Goal: Information Seeking & Learning: Find specific fact

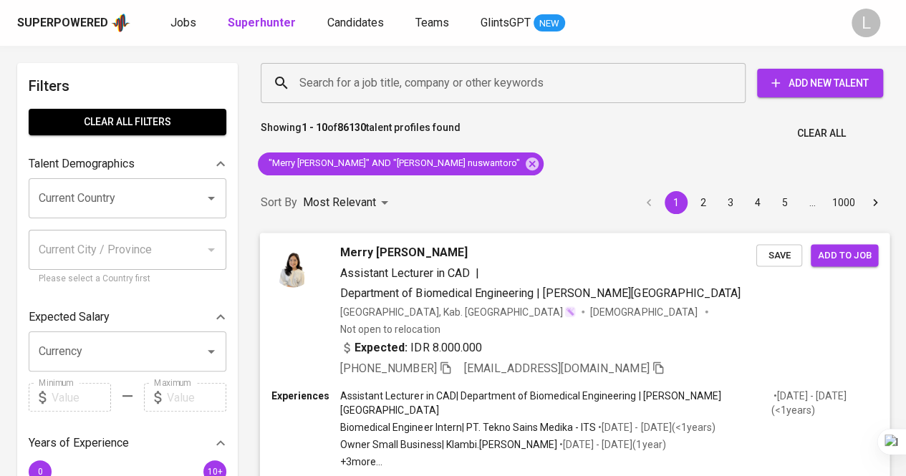
click at [363, 250] on span "Merry [PERSON_NAME]" at bounding box center [404, 252] width 128 height 17
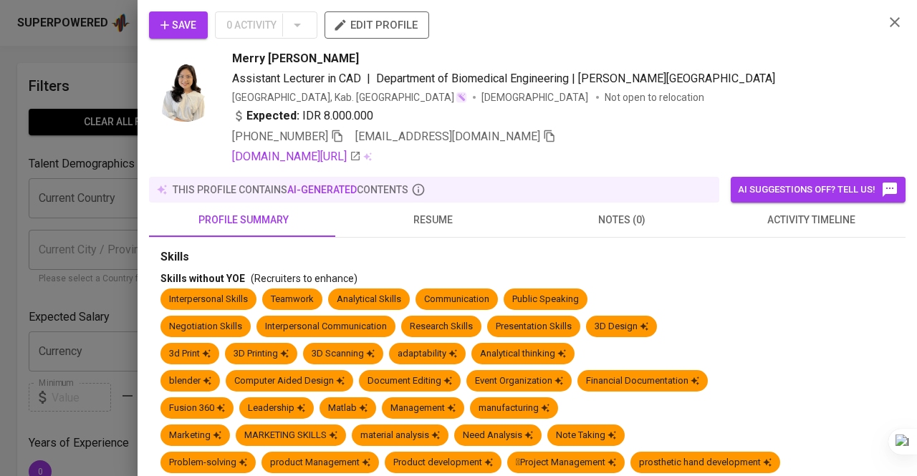
drag, startPoint x: 14, startPoint y: 118, endPoint x: 409, endPoint y: 123, distance: 394.8
click at [14, 118] on div at bounding box center [458, 238] width 917 height 476
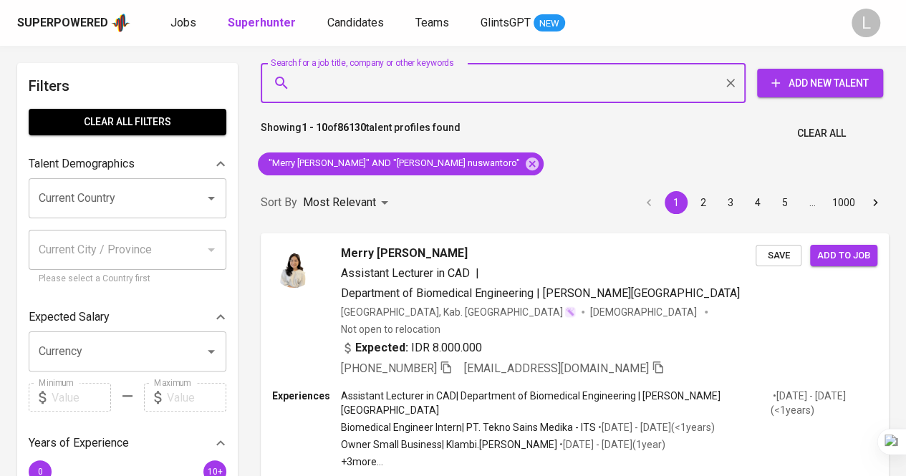
paste input "[EMAIL_ADDRESS][DOMAIN_NAME]"
click at [428, 80] on input "Search for a job title, company or other keywords" at bounding box center [507, 82] width 422 height 27
type input "[EMAIL_ADDRESS][DOMAIN_NAME]"
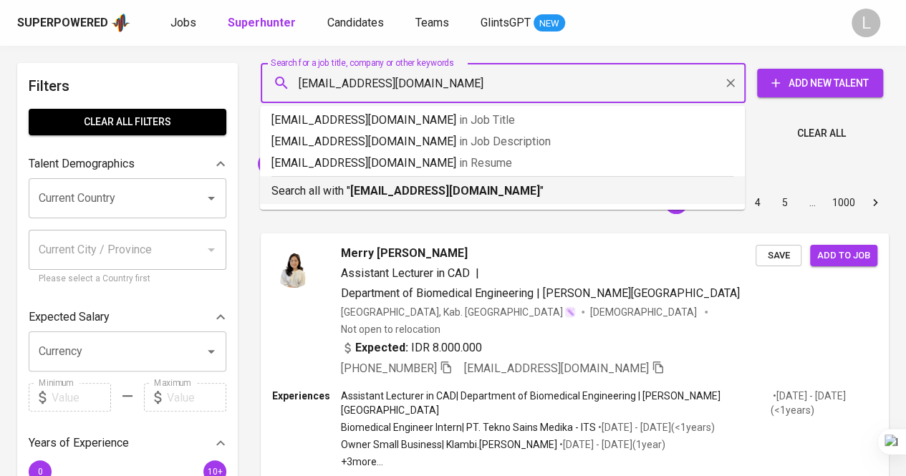
click at [449, 194] on b "[EMAIL_ADDRESS][DOMAIN_NAME]" at bounding box center [445, 191] width 190 height 14
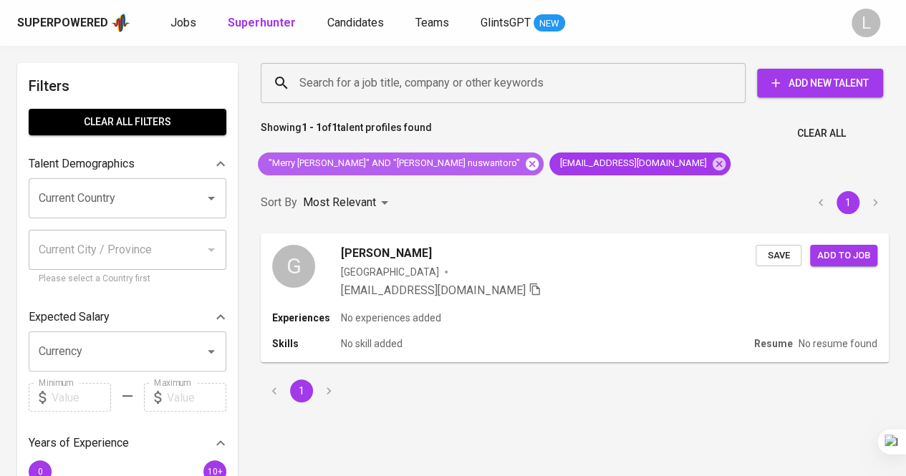
click at [524, 157] on icon at bounding box center [532, 164] width 16 height 16
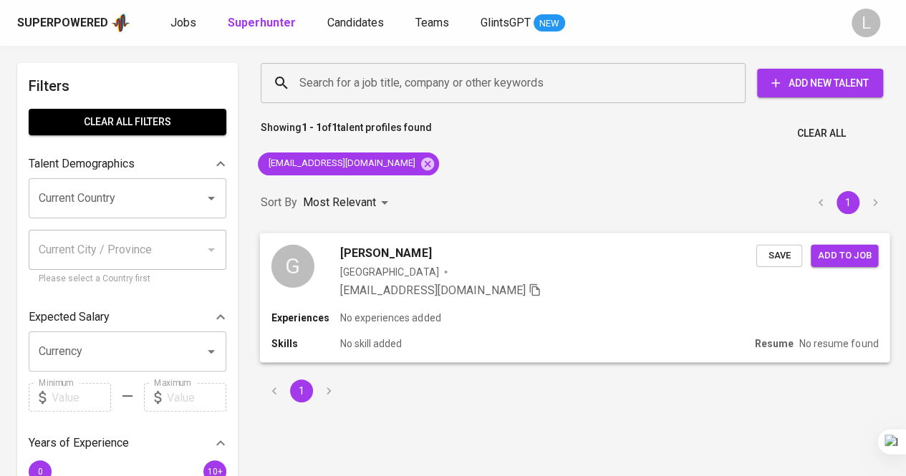
click at [378, 257] on span "[PERSON_NAME]" at bounding box center [385, 252] width 91 height 17
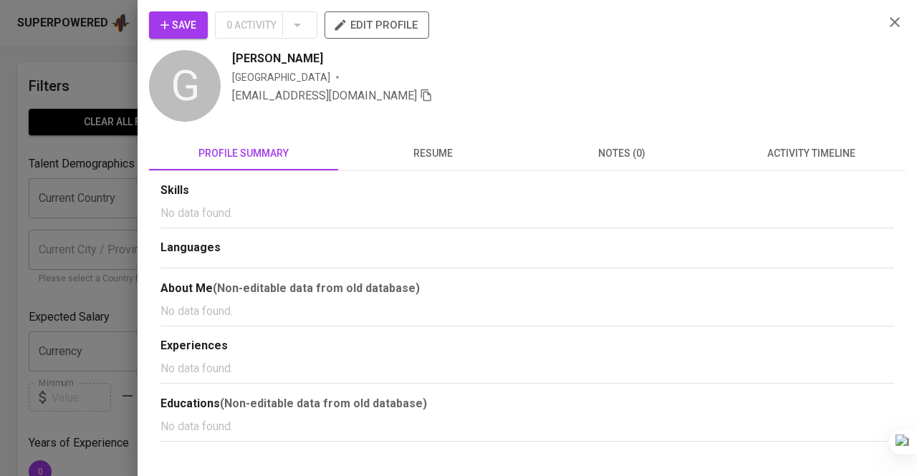
click at [443, 155] on span "resume" at bounding box center [433, 154] width 172 height 18
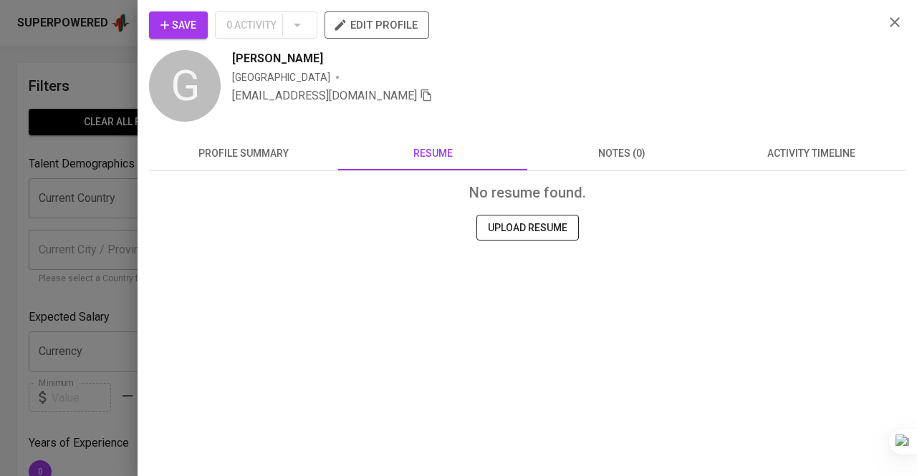
click at [282, 159] on span "profile summary" at bounding box center [244, 154] width 172 height 18
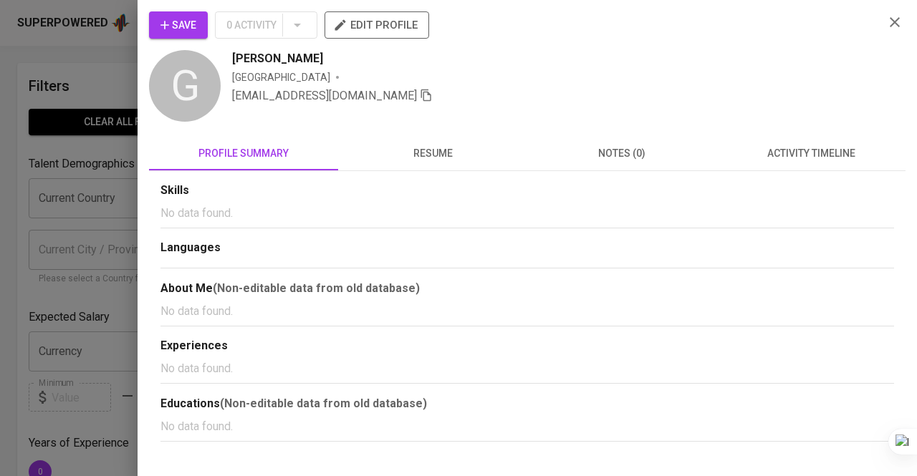
click at [132, 157] on div at bounding box center [458, 238] width 917 height 476
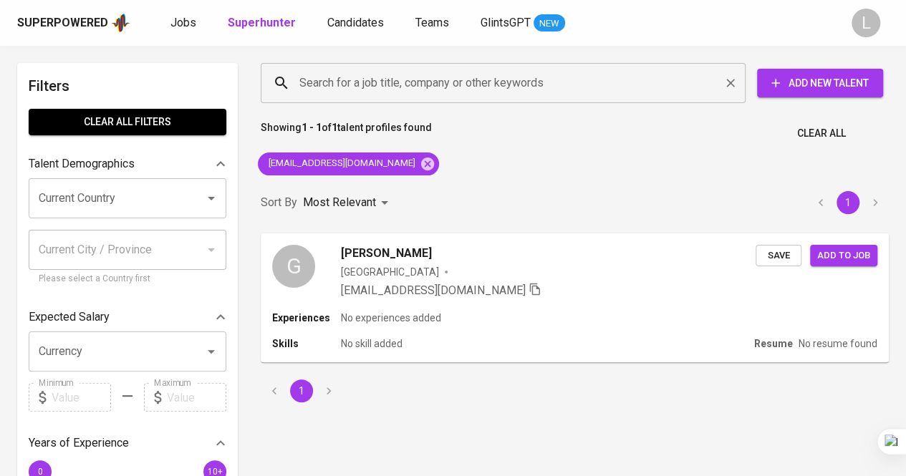
click at [400, 85] on input "Search for a job title, company or other keywords" at bounding box center [507, 82] width 422 height 27
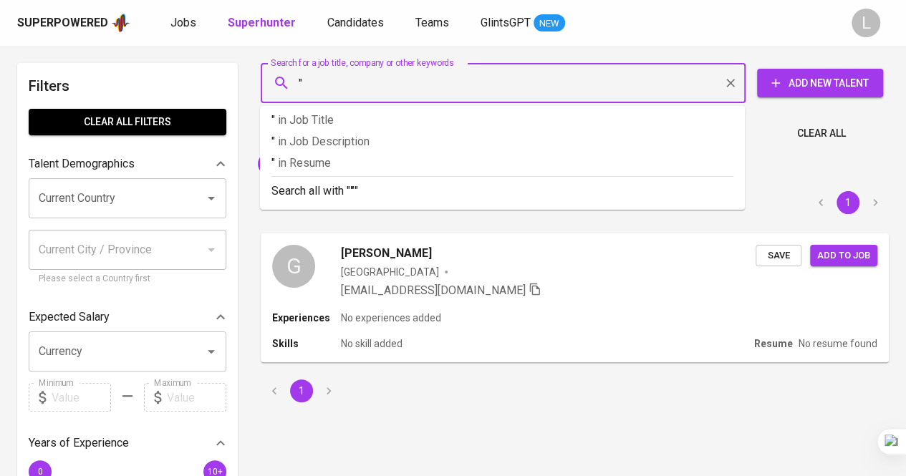
paste input "Indriawati [PERSON_NAME] Sani"
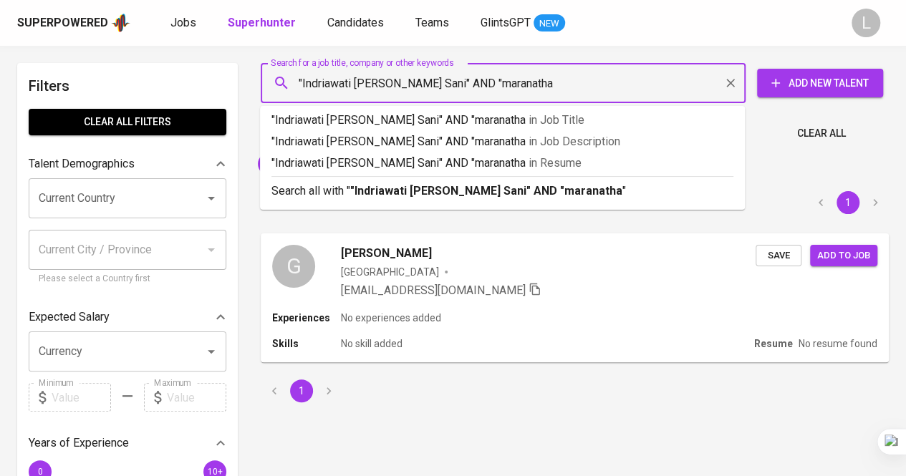
type input ""[PERSON_NAME]" AND "maranatha""
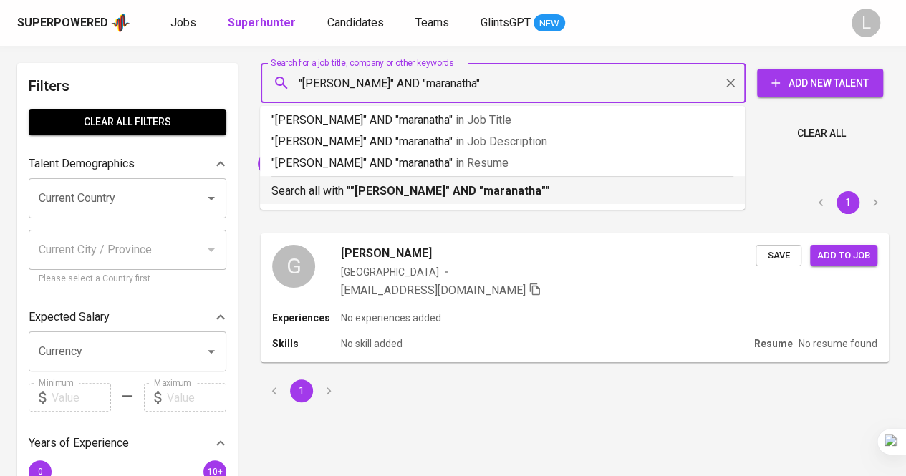
click at [436, 182] on div "Search all with " "[PERSON_NAME]" AND "maranatha" "" at bounding box center [503, 188] width 462 height 24
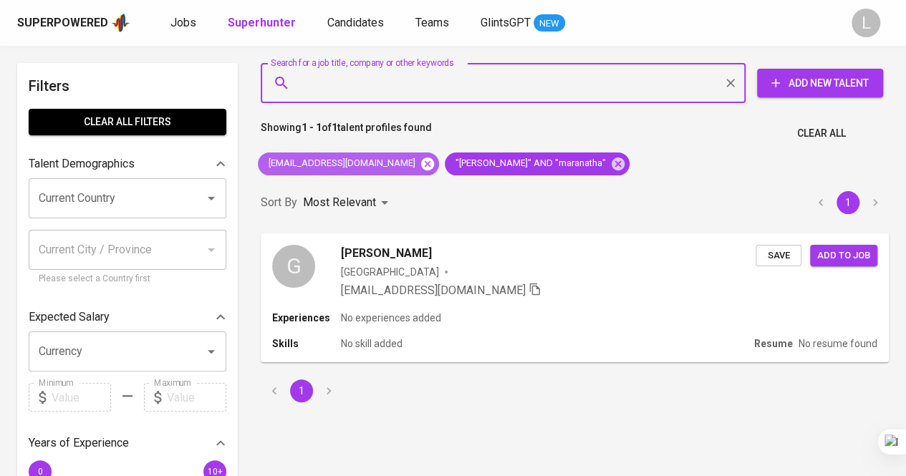
click at [420, 165] on icon at bounding box center [428, 164] width 16 height 16
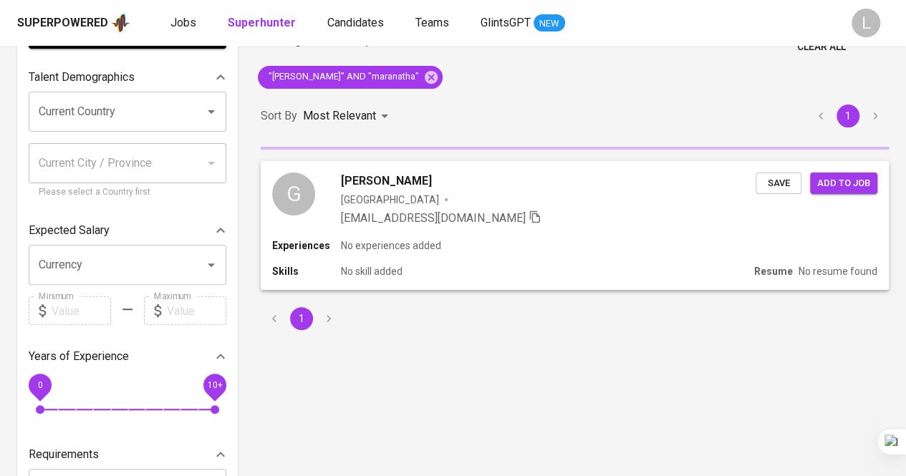
scroll to position [99, 0]
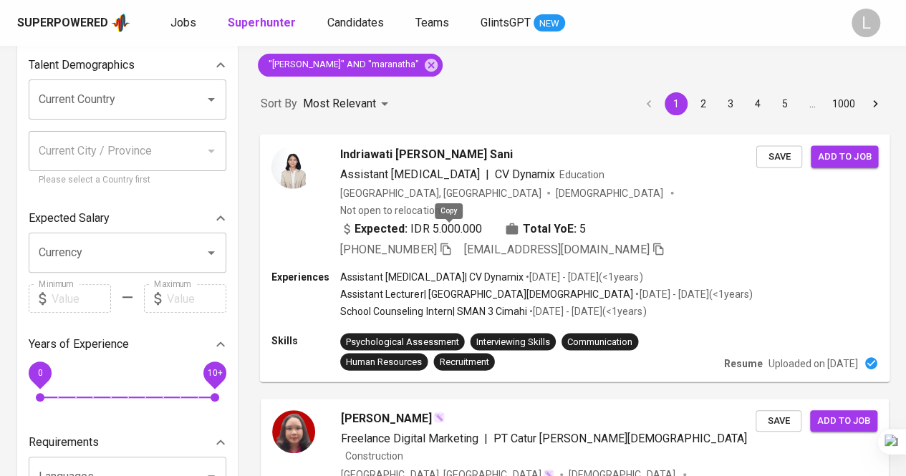
click at [451, 243] on icon "button" at bounding box center [446, 249] width 10 height 12
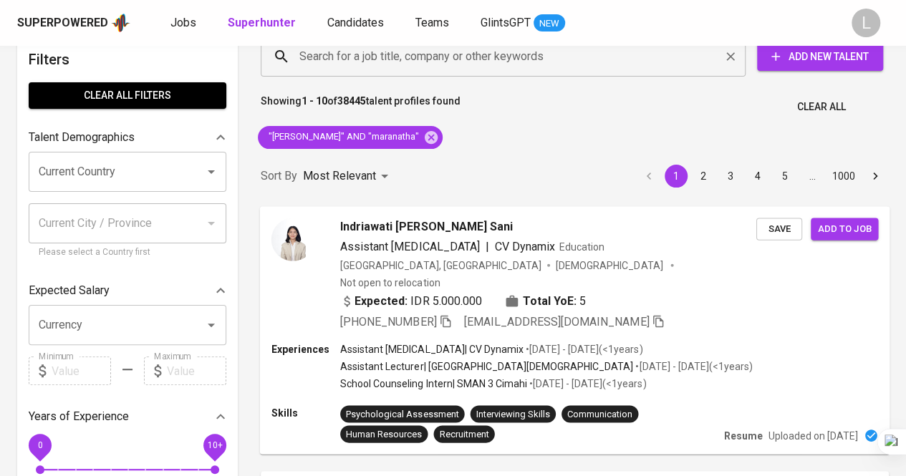
scroll to position [6, 0]
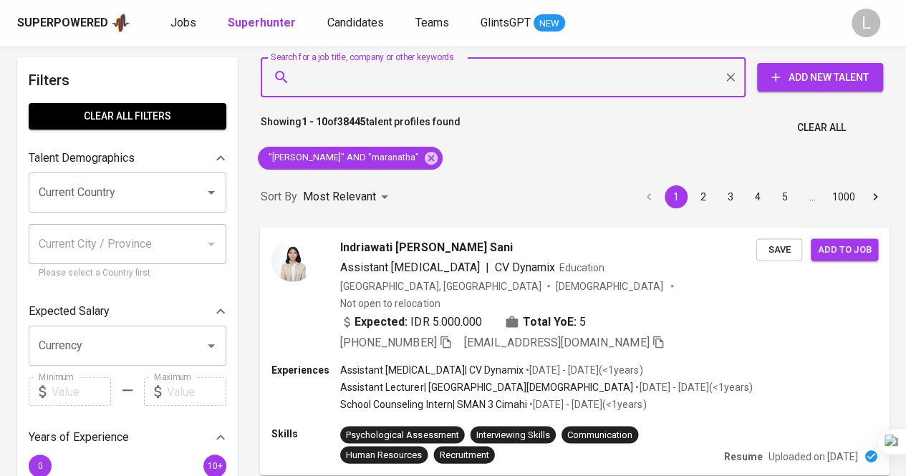
click at [373, 78] on input "Search for a job title, company or other keywords" at bounding box center [507, 77] width 422 height 27
paste input "[EMAIL_ADDRESS][DOMAIN_NAME]"
type input "[EMAIL_ADDRESS][DOMAIN_NAME]"
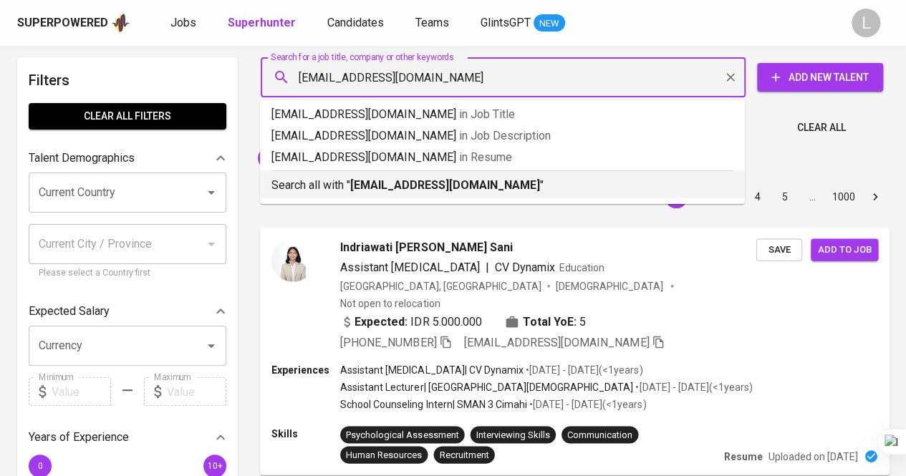
click at [384, 191] on b "[EMAIL_ADDRESS][DOMAIN_NAME]" at bounding box center [445, 185] width 190 height 14
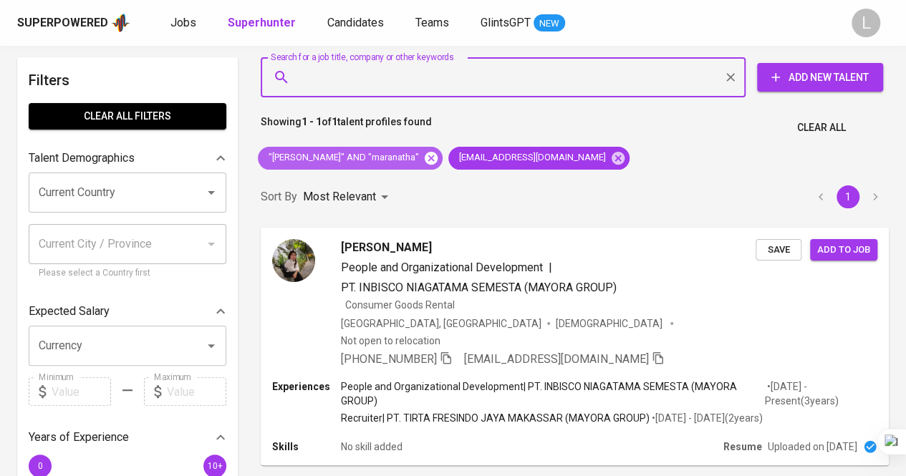
click at [438, 153] on icon at bounding box center [431, 157] width 13 height 13
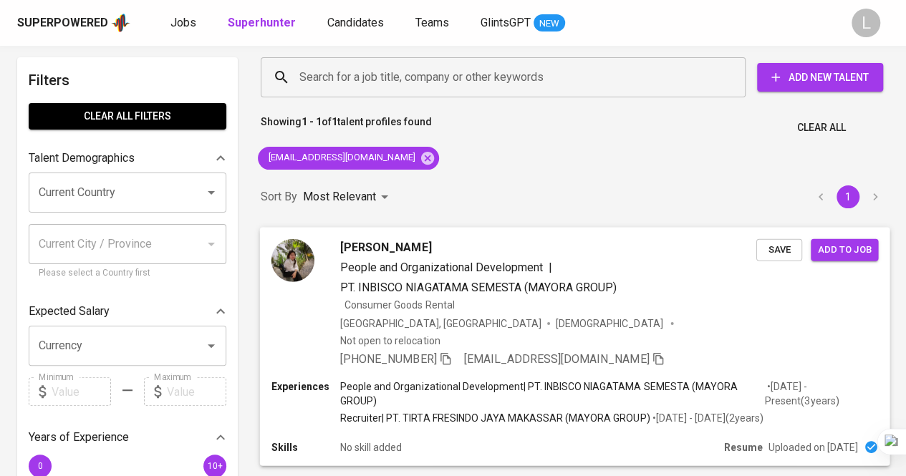
click at [448, 351] on span "[PHONE_NUMBER]" at bounding box center [396, 359] width 112 height 17
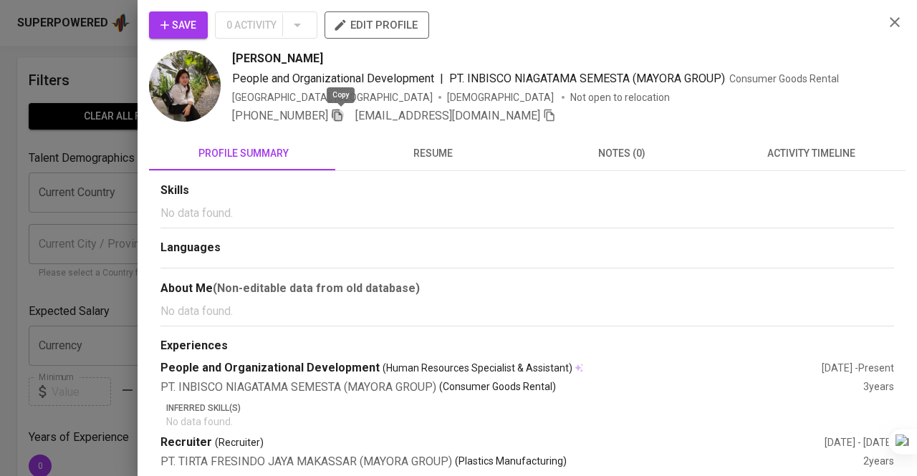
click at [340, 113] on icon "button" at bounding box center [337, 115] width 13 height 13
click at [1, 208] on div at bounding box center [458, 238] width 917 height 476
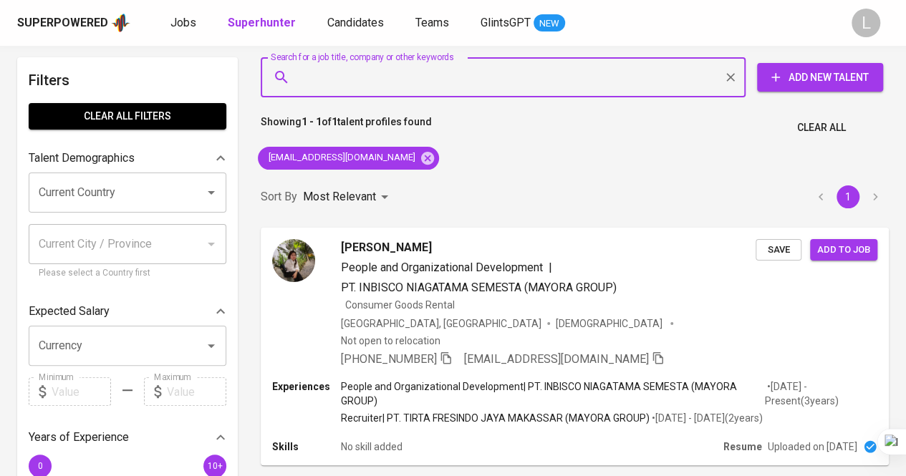
click at [408, 80] on input "Search for a job title, company or other keywords" at bounding box center [507, 77] width 422 height 27
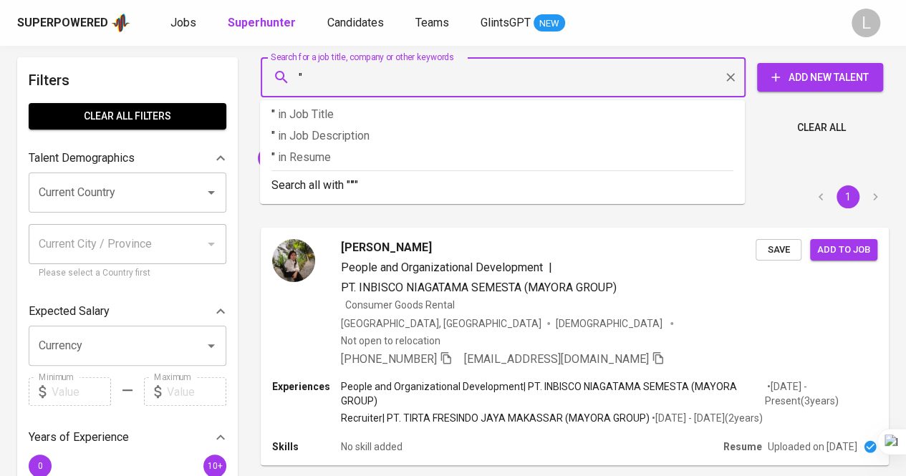
paste input "[PERSON_NAME]"
type input ""[PERSON_NAME]"
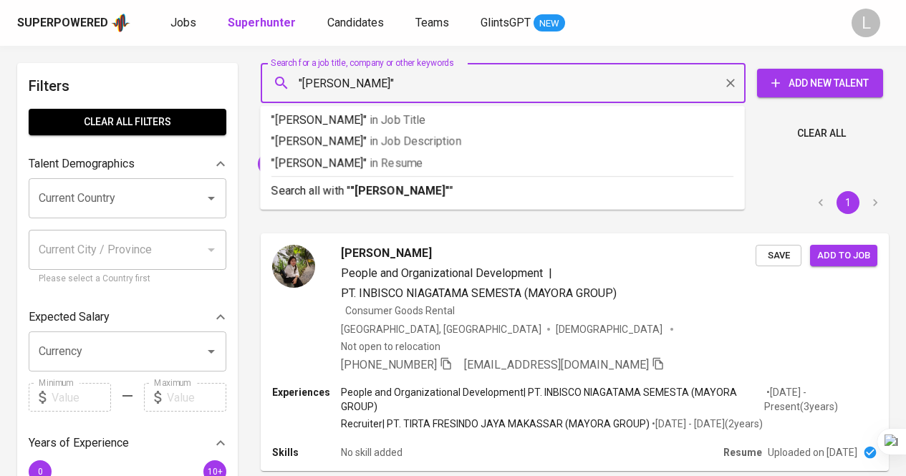
scroll to position [6, 0]
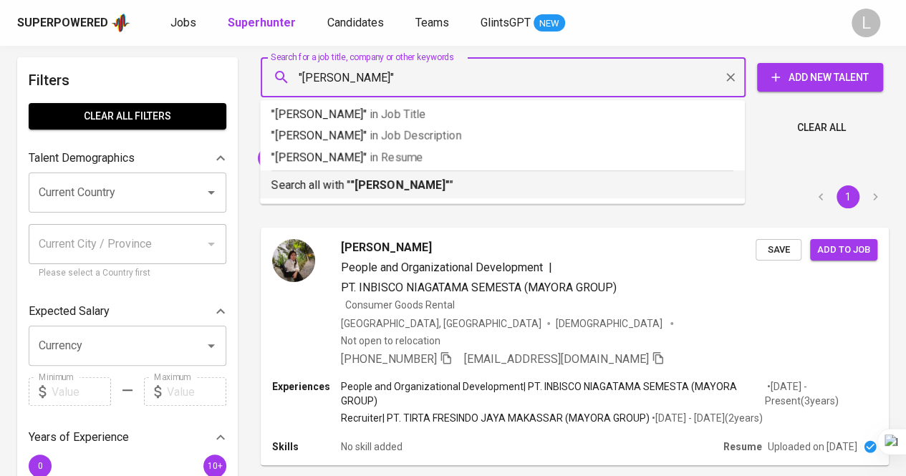
click at [393, 183] on b ""[PERSON_NAME]"" at bounding box center [400, 185] width 100 height 14
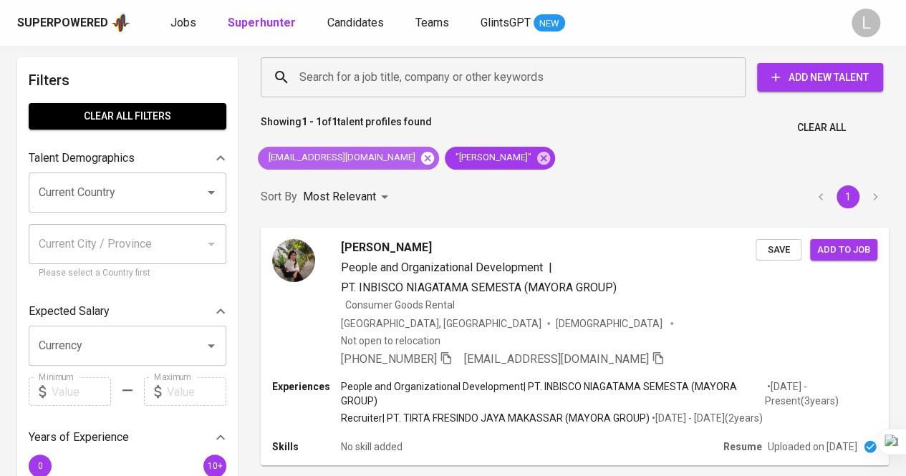
click at [420, 156] on icon at bounding box center [428, 158] width 16 height 16
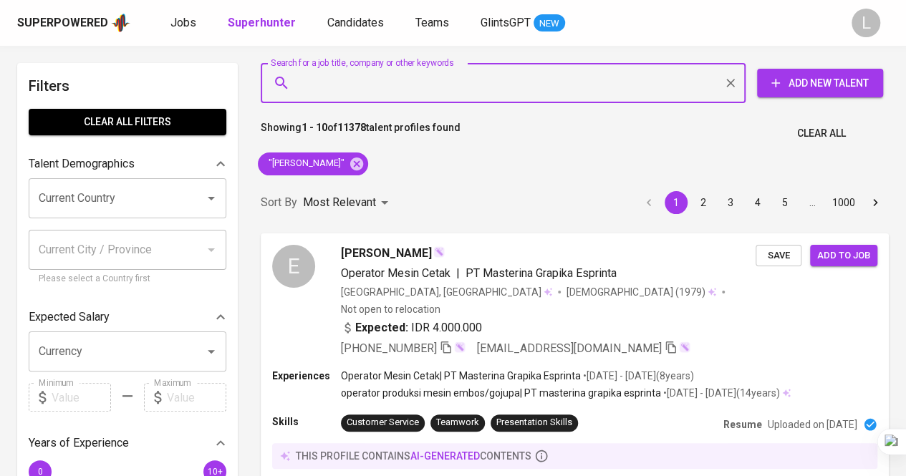
click at [383, 92] on input "Search for a job title, company or other keywords" at bounding box center [507, 82] width 422 height 27
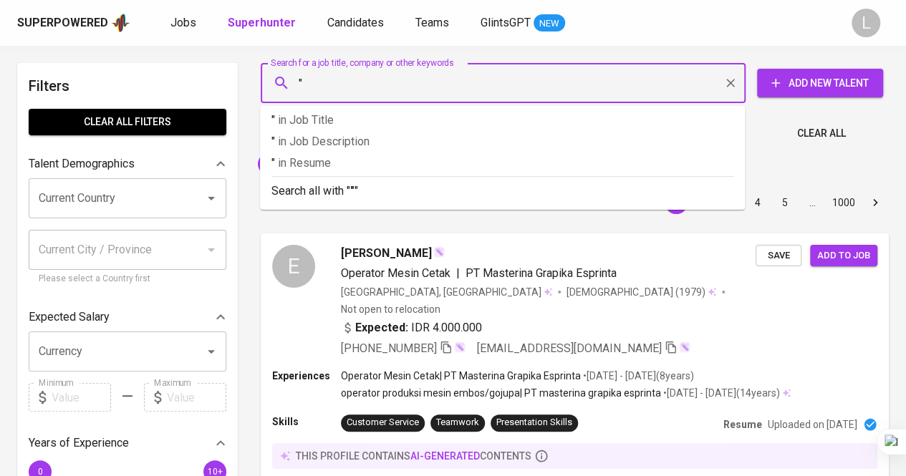
paste input "[PERSON_NAME] [PERSON_NAME]"
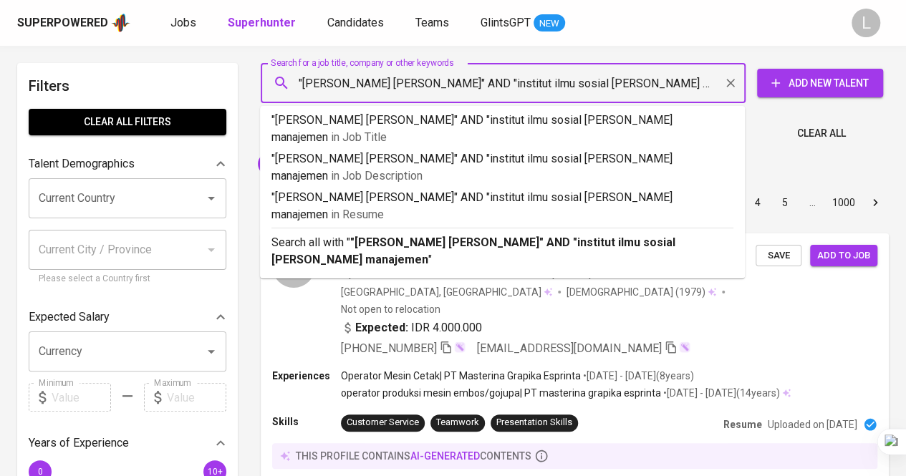
type input ""[PERSON_NAME] [PERSON_NAME]" AND "institut ilmu sosial [PERSON_NAME] manajemen""
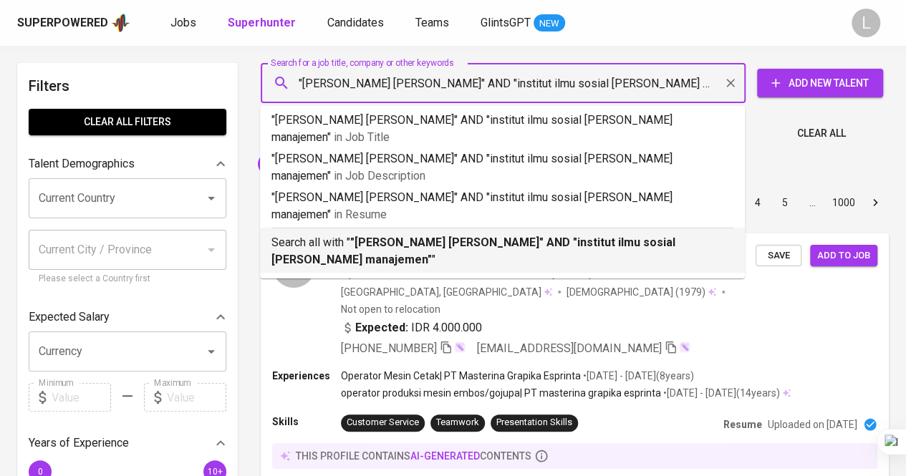
click at [451, 236] on b ""[PERSON_NAME] [PERSON_NAME]" AND "institut ilmu sosial [PERSON_NAME] manajemen"" at bounding box center [474, 251] width 404 height 31
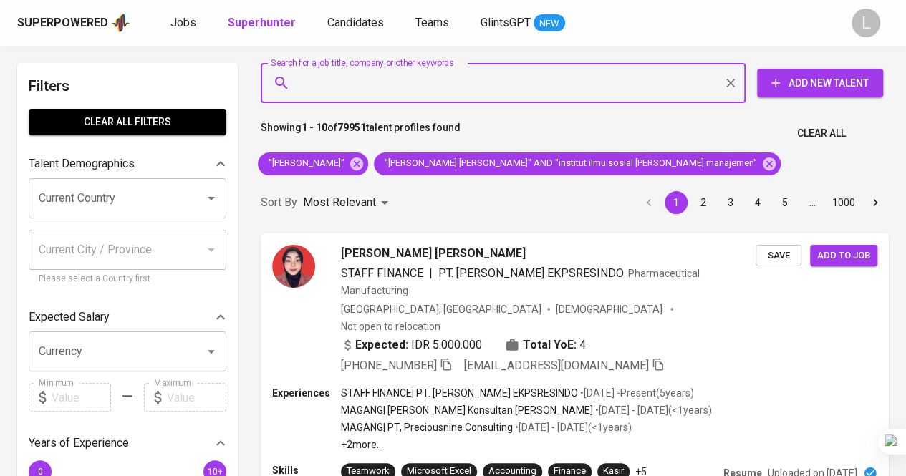
click at [492, 206] on div "Sort By Most Relevant MOST_RELEVANT 1 2 3 4 5 … 1000" at bounding box center [575, 203] width 646 height 44
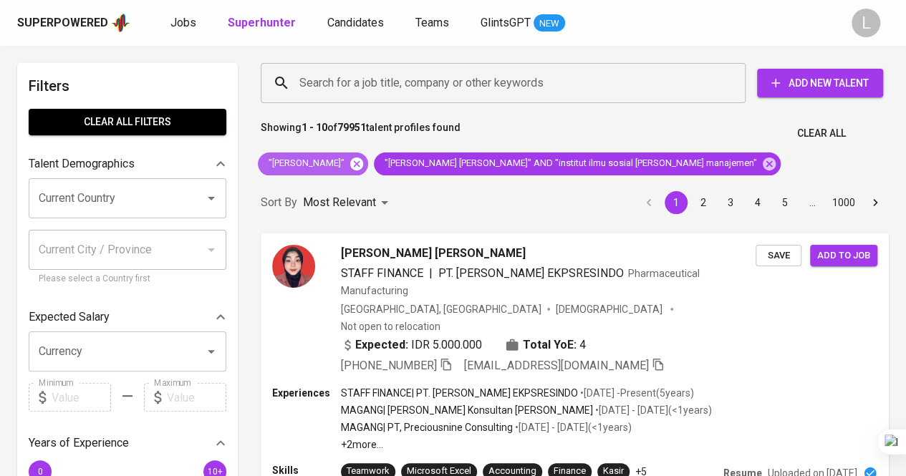
click at [350, 163] on icon at bounding box center [356, 163] width 13 height 13
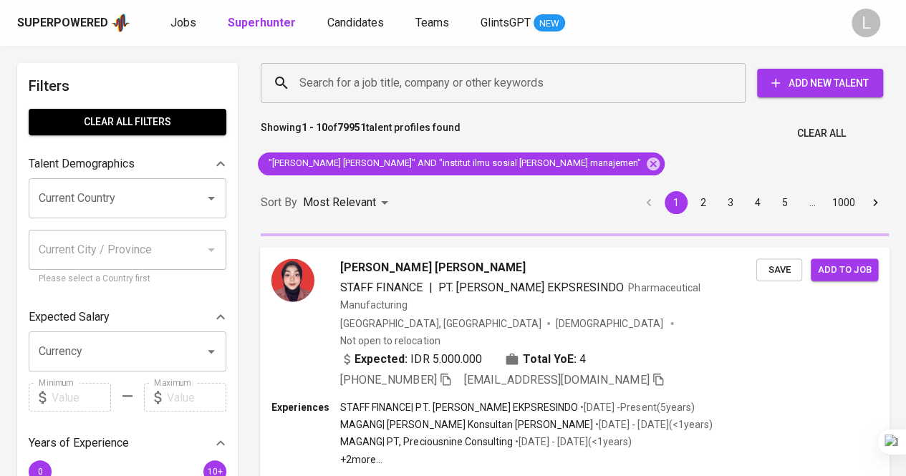
click at [378, 280] on span "STAFF FINANCE" at bounding box center [381, 287] width 82 height 14
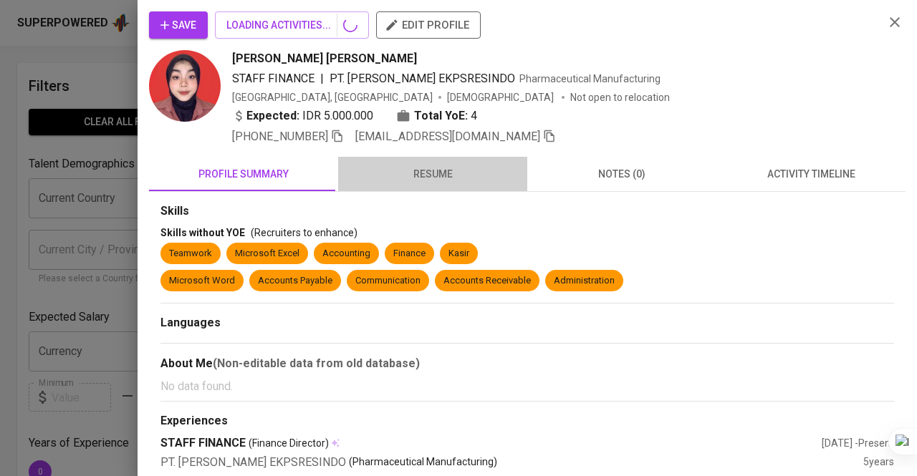
click at [441, 166] on span "resume" at bounding box center [433, 175] width 172 height 18
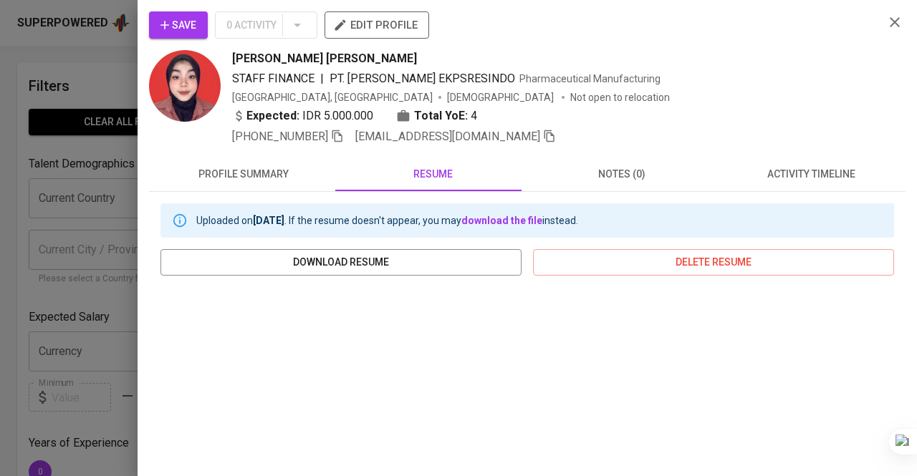
click at [348, 133] on div "+62 838-7287-3344 helgaamelinda25@gmail.com" at bounding box center [394, 136] width 324 height 17
click at [344, 133] on icon "button" at bounding box center [337, 136] width 13 height 13
drag, startPoint x: 234, startPoint y: 57, endPoint x: 360, endPoint y: 54, distance: 126.1
click at [360, 54] on div "Helga Amelinda" at bounding box center [552, 58] width 641 height 17
copy span "Helga Amelinda"
